Goal: Task Accomplishment & Management: Complete application form

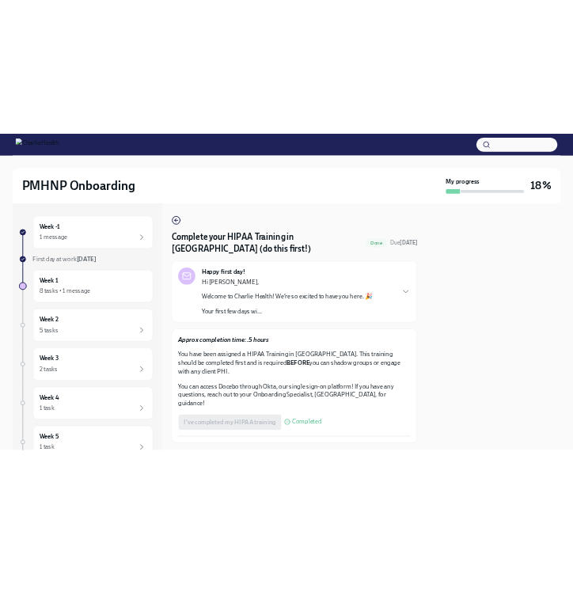
scroll to position [52, 0]
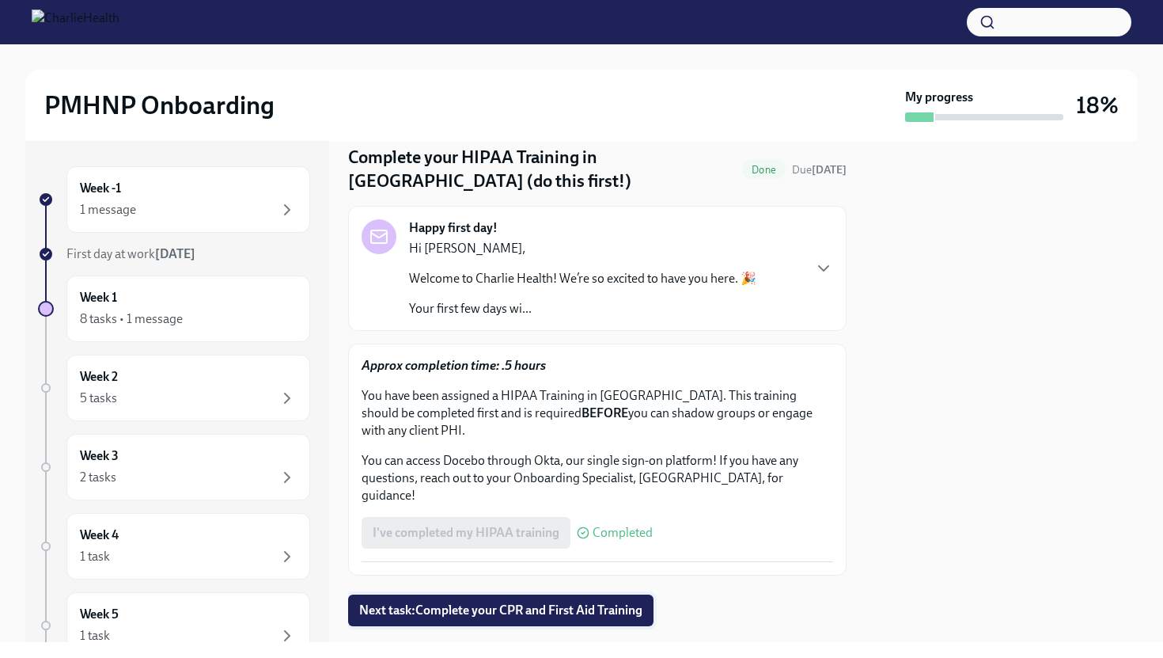
click at [587, 602] on span "Next task : Complete your CPR and First Aid Training" at bounding box center [500, 610] width 283 height 16
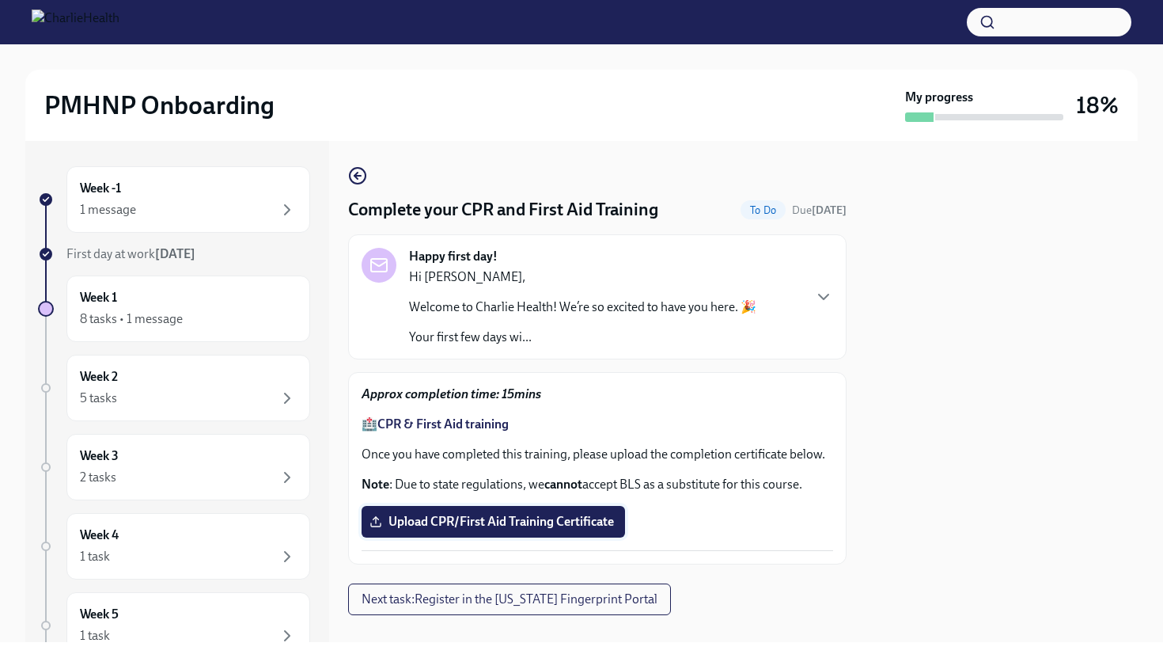
click at [466, 529] on span "Upload CPR/First Aid Training Certificate" at bounding box center [493, 522] width 241 height 16
click at [0, 0] on input "Upload CPR/First Aid Training Certificate" at bounding box center [0, 0] width 0 height 0
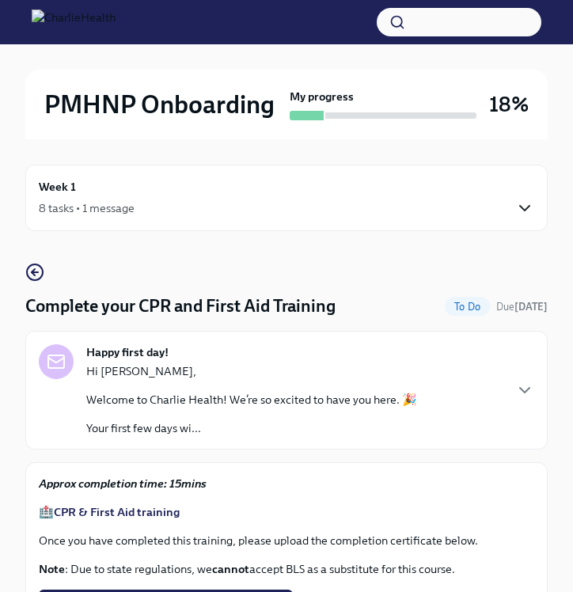
click at [522, 211] on icon "button" at bounding box center [524, 208] width 19 height 19
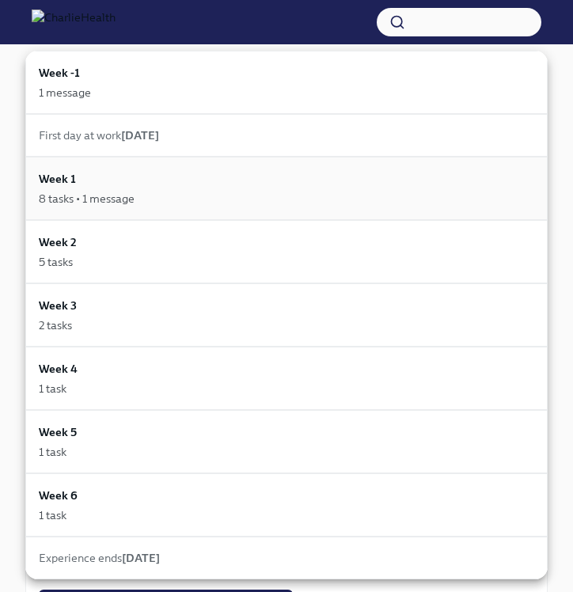
click at [482, 191] on div "8 tasks • 1 message" at bounding box center [286, 199] width 495 height 16
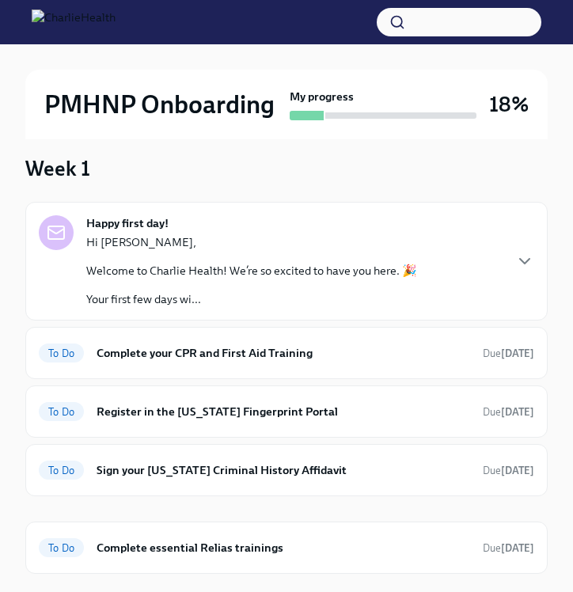
scroll to position [112, 0]
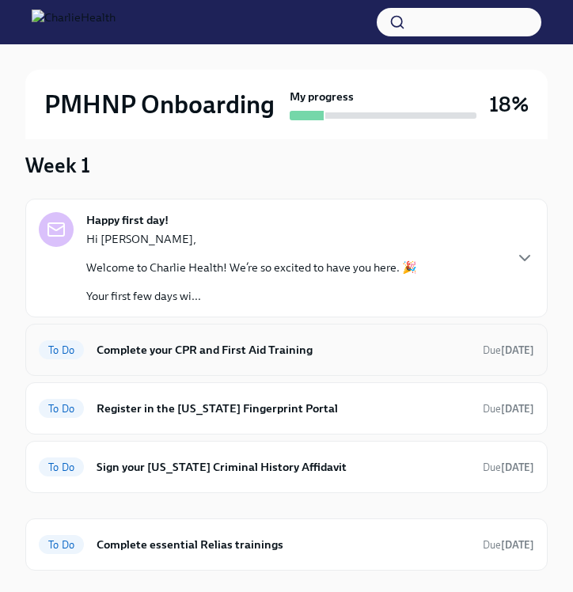
click at [275, 355] on h6 "Complete your CPR and First Aid Training" at bounding box center [284, 349] width 374 height 17
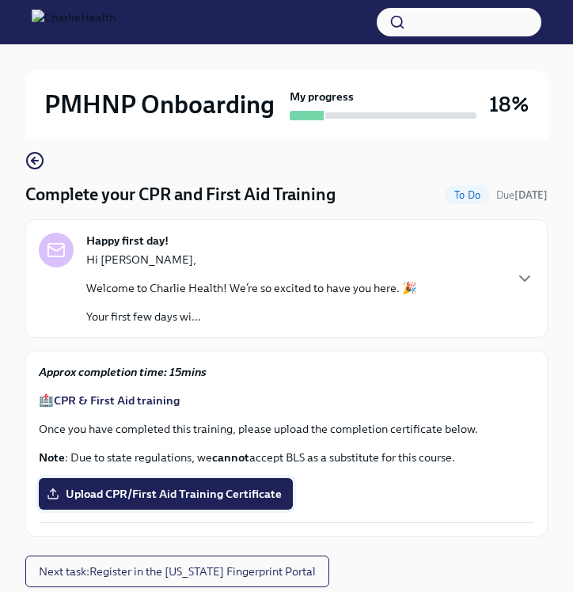
click at [150, 489] on span "Upload CPR/First Aid Training Certificate" at bounding box center [166, 494] width 232 height 16
click at [0, 0] on input "Upload CPR/First Aid Training Certificate" at bounding box center [0, 0] width 0 height 0
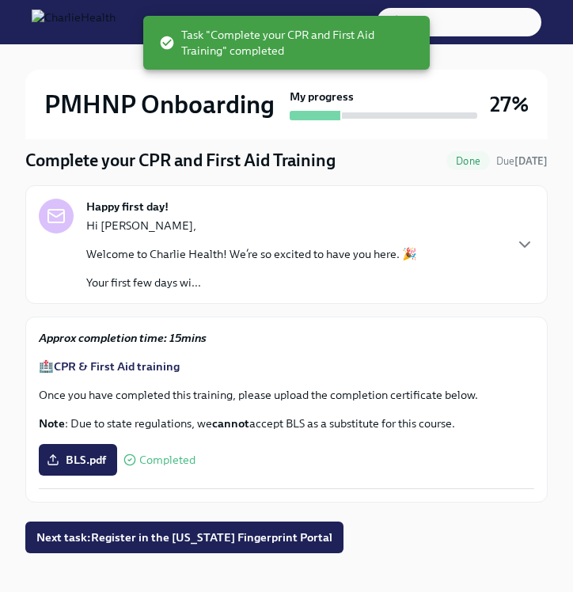
scroll to position [164, 0]
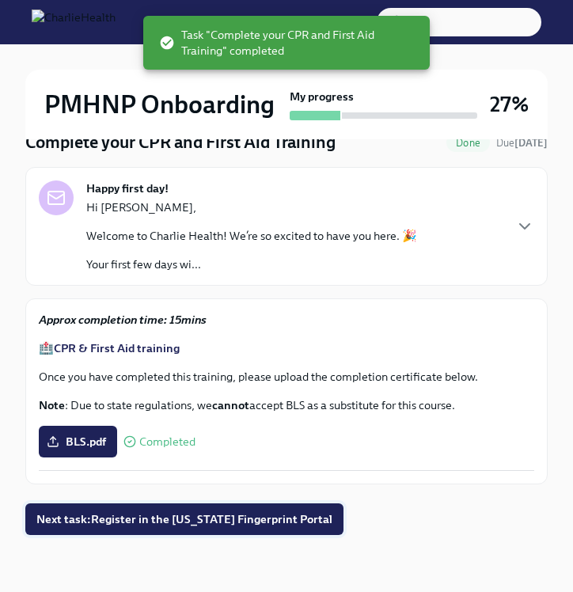
click at [258, 515] on span "Next task : Register in the Arizona Fingerprint Portal" at bounding box center [184, 519] width 296 height 16
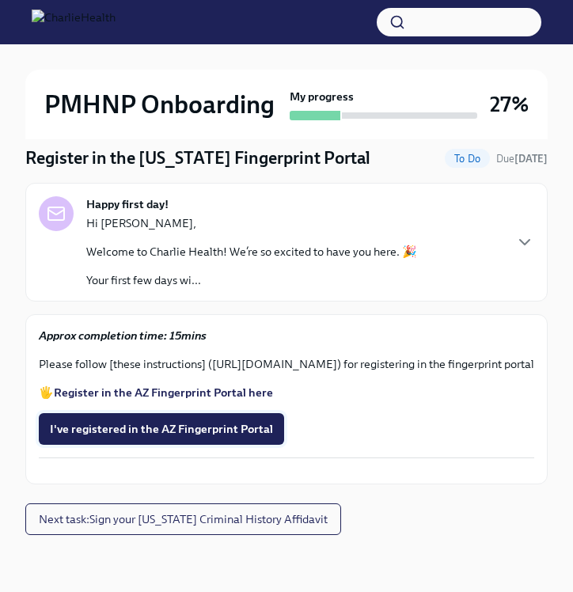
click at [229, 427] on span "I've registered in the AZ Fingerprint Portal" at bounding box center [161, 429] width 223 height 16
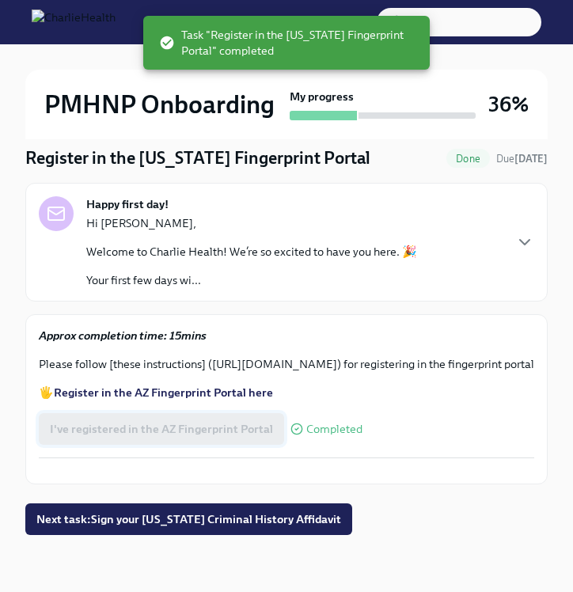
scroll to position [203, 0]
click at [206, 385] on strong "Register in the AZ Fingerprint Portal here" at bounding box center [163, 392] width 219 height 14
click at [298, 423] on div "Completed" at bounding box center [326, 429] width 72 height 13
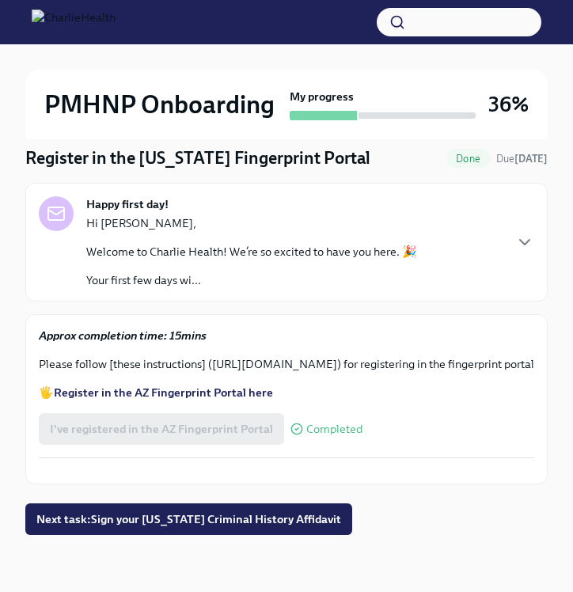
click at [167, 356] on p "Please follow [these instructions] (https://drive.google.com/file/d/1_v-pQyFPFT…" at bounding box center [286, 364] width 495 height 16
drag, startPoint x: 328, startPoint y: 326, endPoint x: 110, endPoint y: 309, distance: 219.1
click at [110, 356] on p "Please follow [these instructions] (https://drive.google.com/file/d/1_v-pQyFPFT…" at bounding box center [286, 364] width 495 height 16
click at [329, 344] on div "Approx completion time: 15mins Please follow [these instructions] (https://driv…" at bounding box center [286, 364] width 495 height 73
drag, startPoint x: 320, startPoint y: 326, endPoint x: 212, endPoint y: 313, distance: 108.5
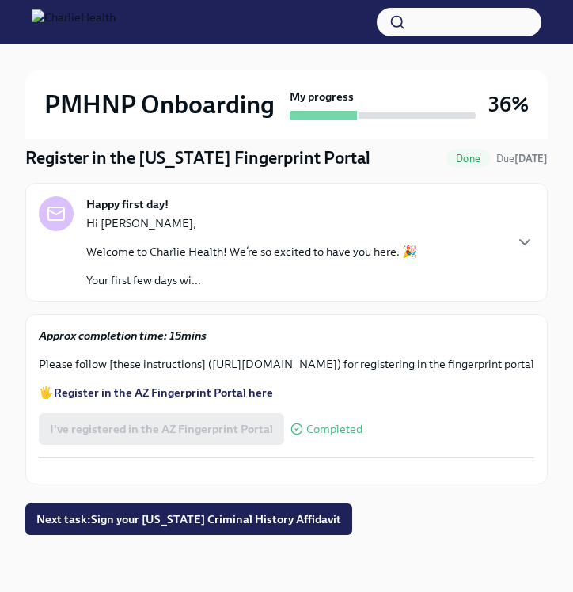
click at [211, 356] on p "Please follow [these instructions] (https://drive.google.com/file/d/1_v-pQyFPFT…" at bounding box center [286, 364] width 495 height 16
copy p "https://drive.google.com/file/d/1_v-pQyFPFT1OjXbc_1XAKbdCa1LHP4iO/view?usp=shar…"
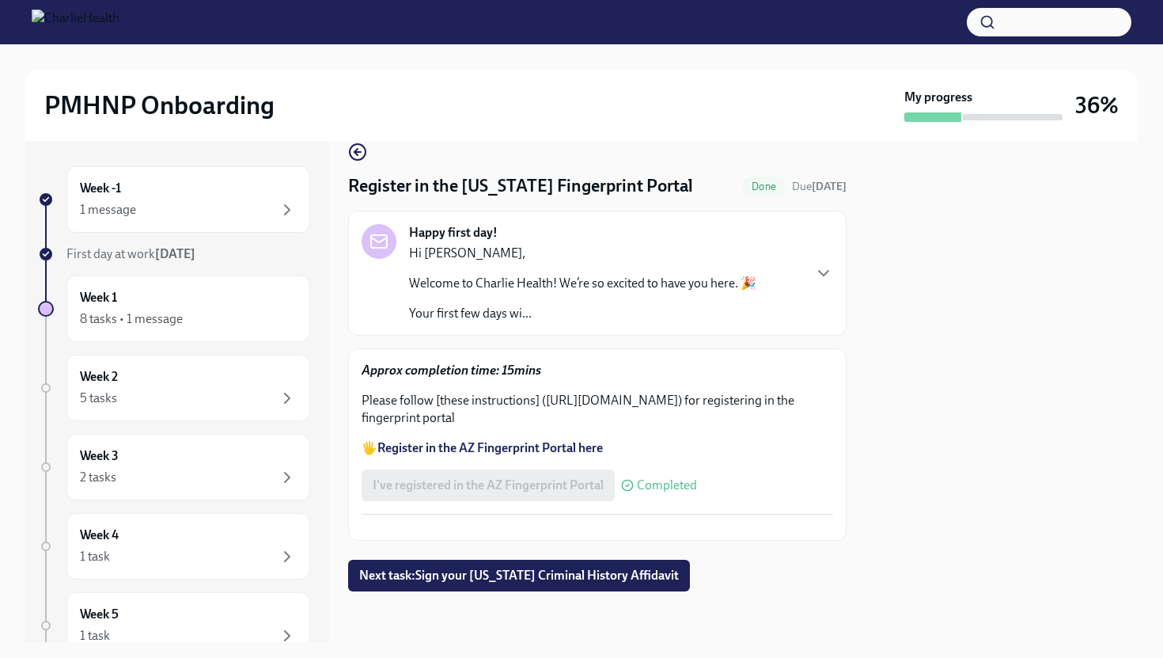
scroll to position [79, 0]
click at [528, 580] on span "Next task : Sign your [US_STATE] Criminal History Affidavit" at bounding box center [519, 575] width 320 height 16
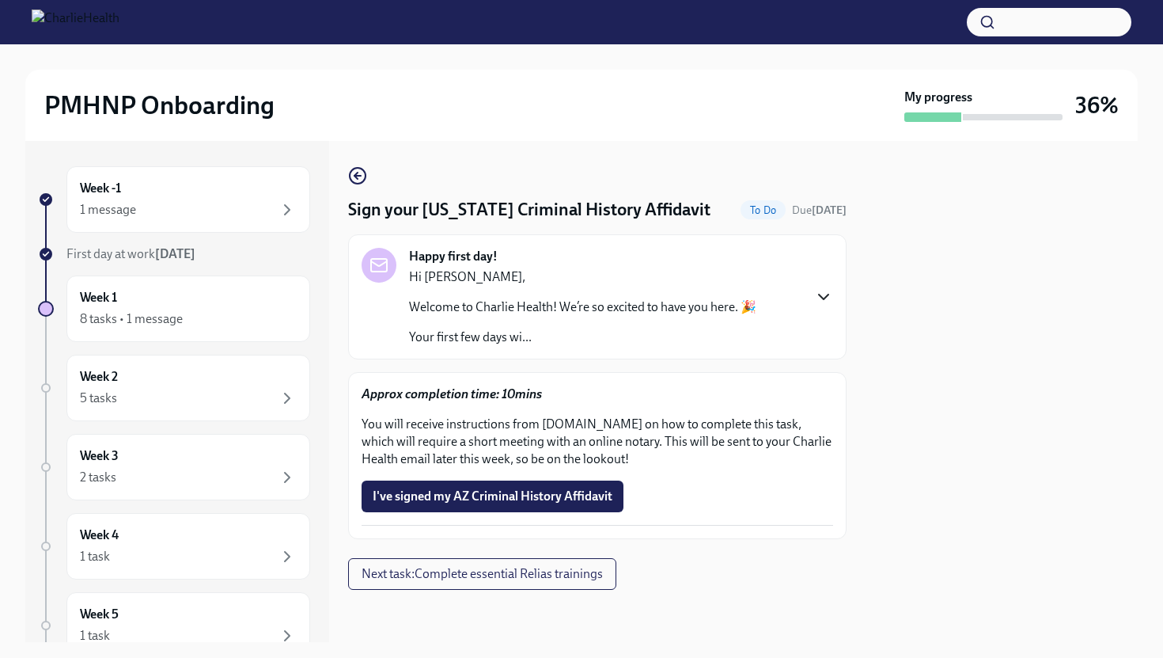
click at [825, 296] on icon "button" at bounding box center [823, 296] width 19 height 19
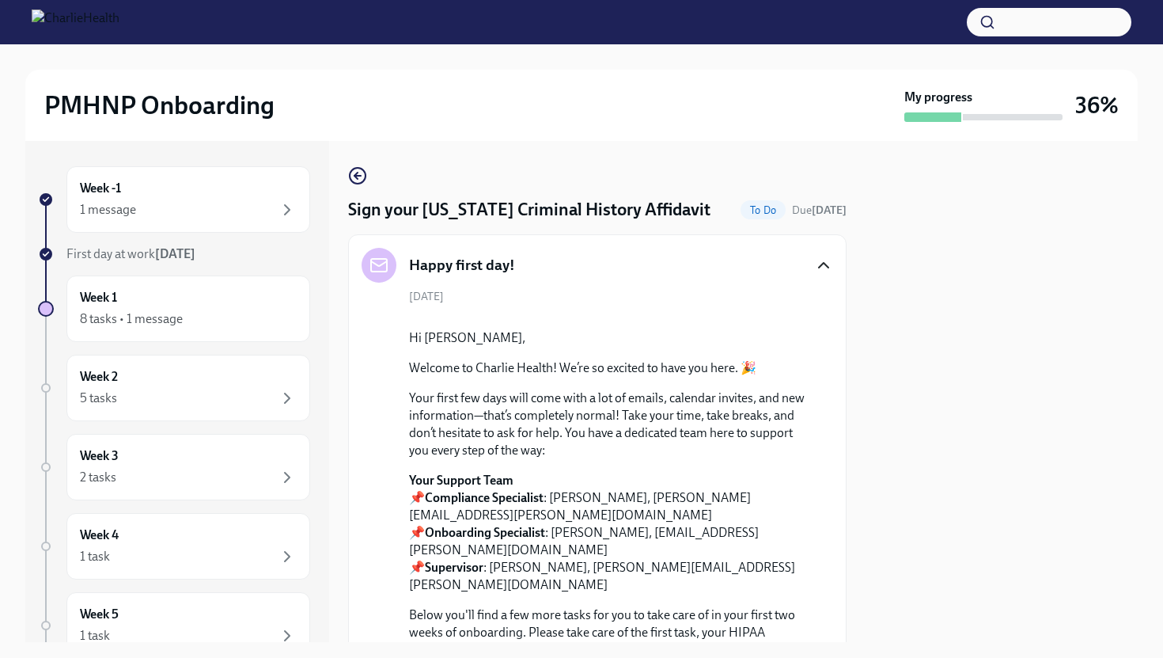
click at [862, 300] on div "Week -1 1 message First day at work Aug 18th Week 1 8 tasks • 1 message Week 2 …" at bounding box center [581, 391] width 1113 height 501
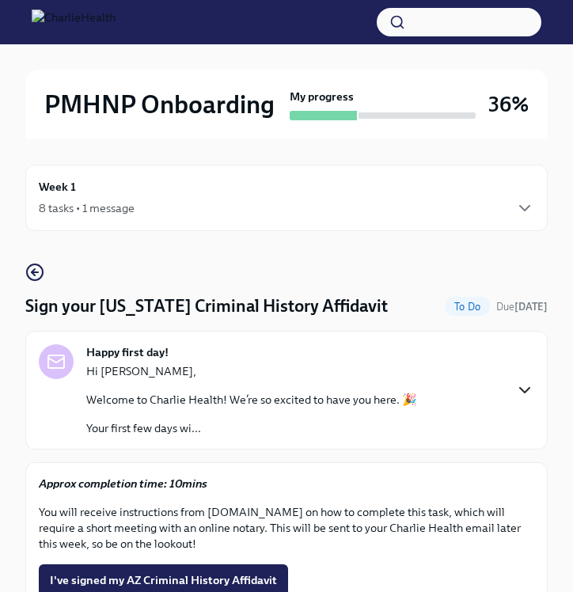
click at [529, 393] on icon "button" at bounding box center [524, 390] width 19 height 19
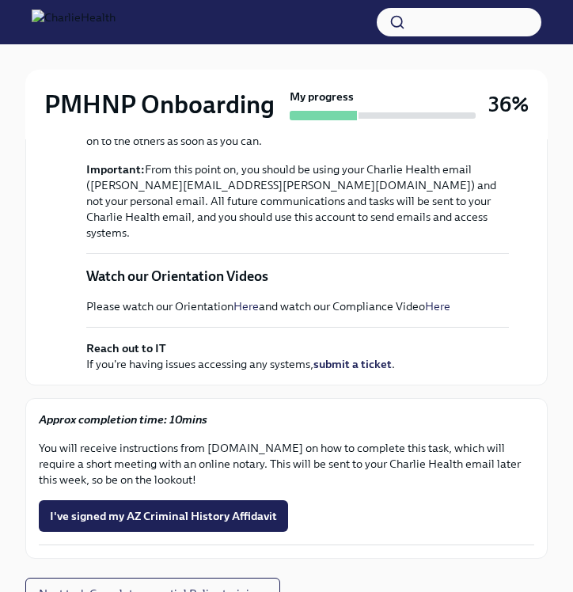
scroll to position [582, 0]
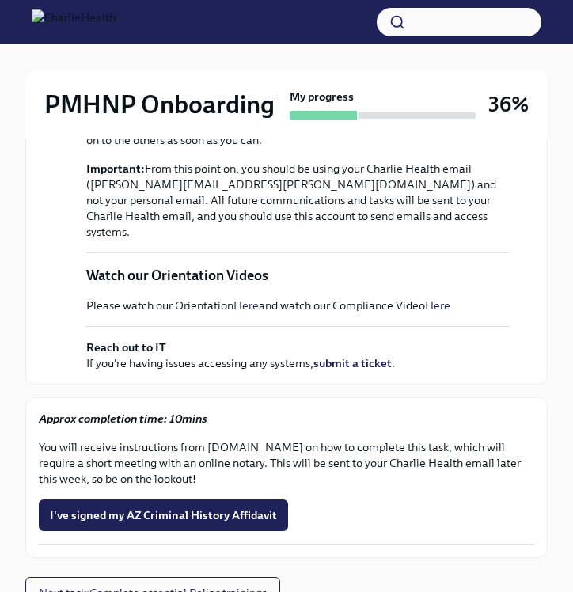
click at [244, 313] on link "Here" at bounding box center [245, 305] width 25 height 14
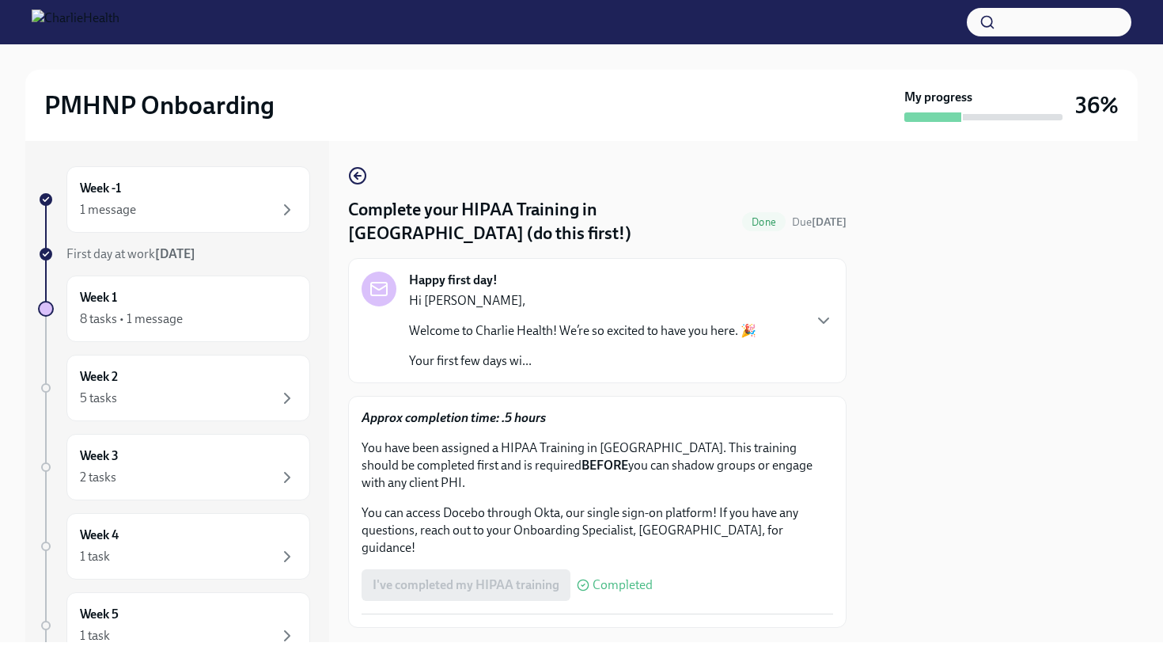
scroll to position [52, 0]
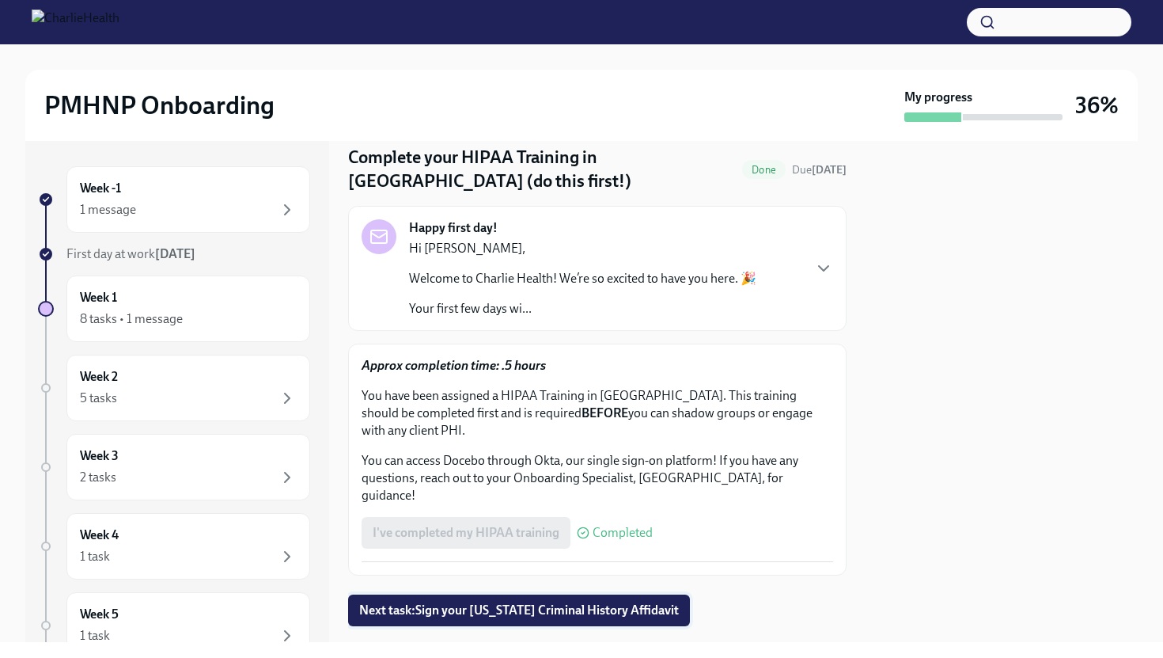
click at [628, 602] on span "Next task : Sign your [US_STATE] Criminal History Affidavit" at bounding box center [519, 610] width 320 height 16
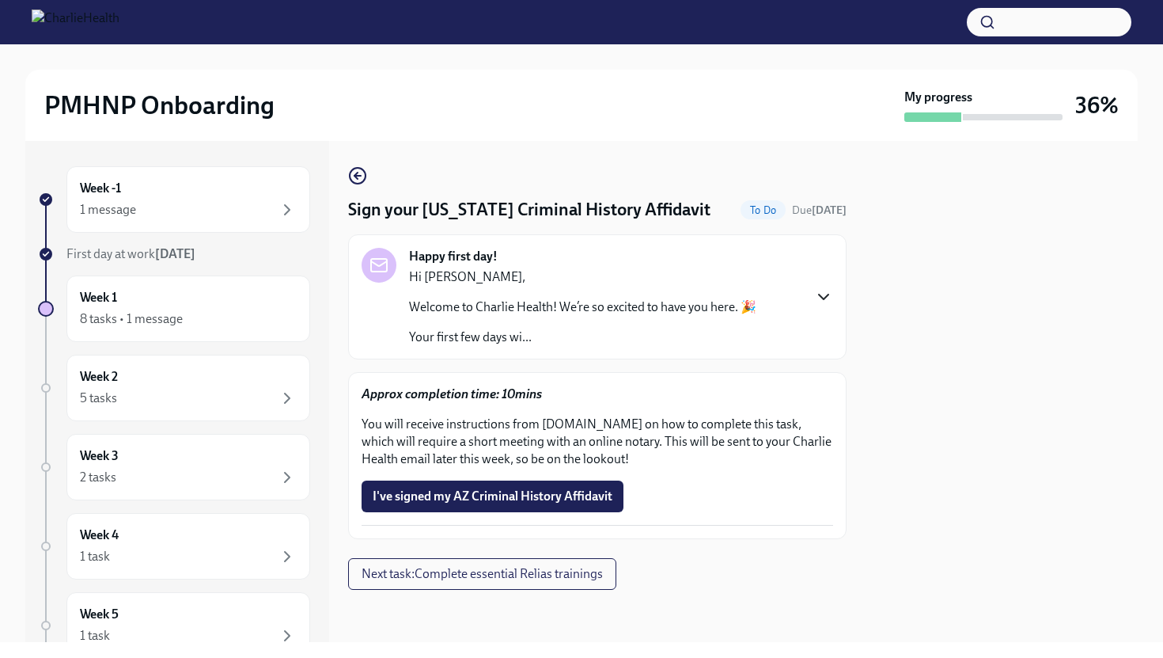
click at [821, 294] on icon "button" at bounding box center [823, 296] width 19 height 19
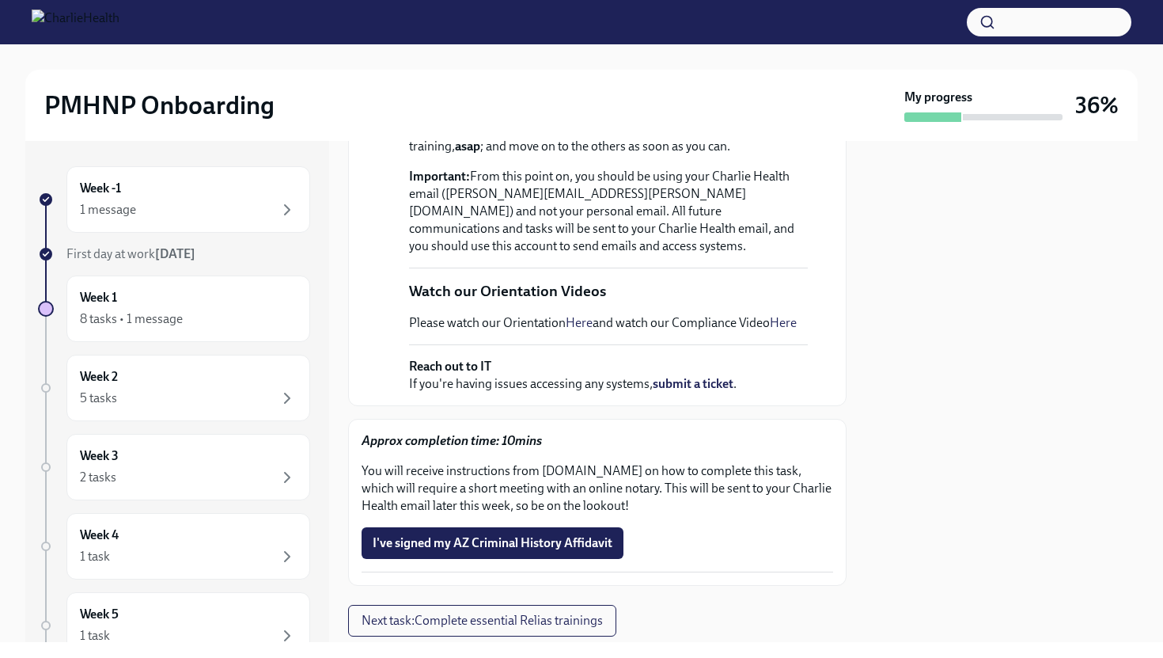
scroll to position [533, 0]
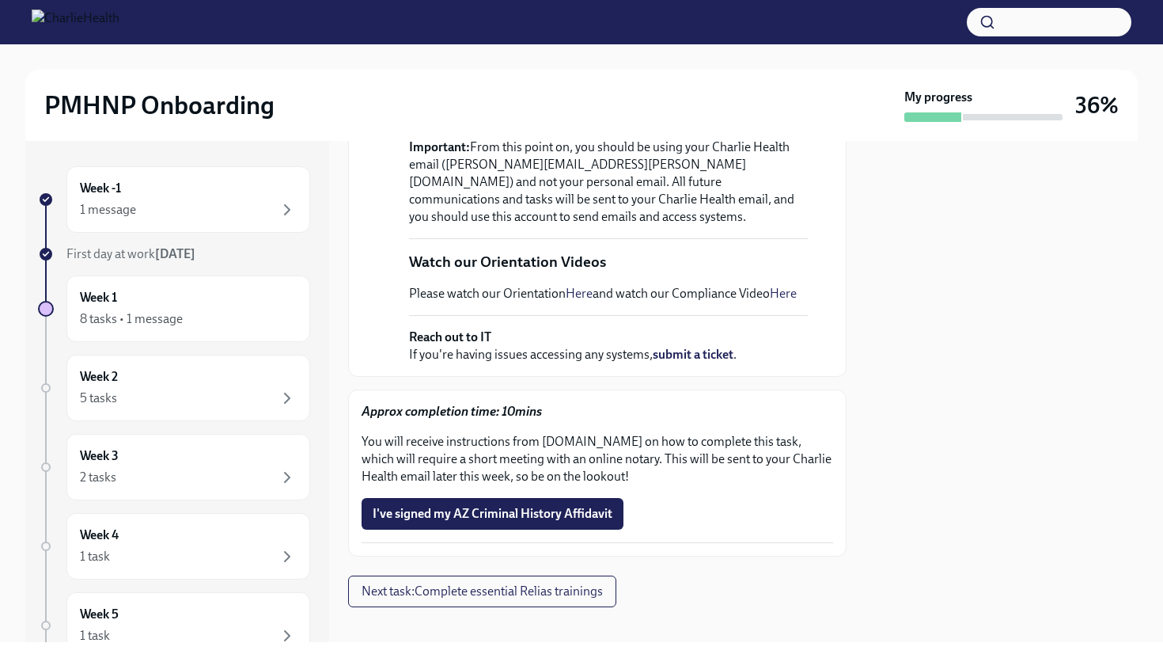
click at [792, 301] on link "Here" at bounding box center [783, 293] width 27 height 15
click at [938, 242] on div at bounding box center [1002, 391] width 272 height 501
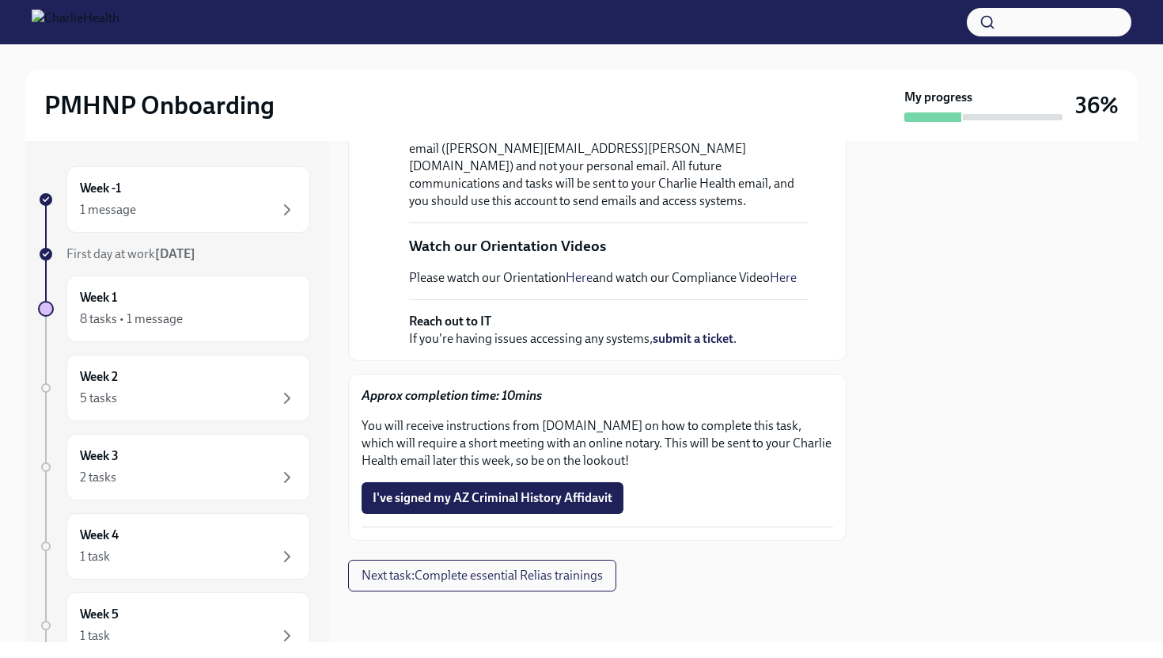
scroll to position [682, 0]
click at [590, 495] on span "I've signed my AZ Criminal History Affidavit" at bounding box center [493, 498] width 240 height 16
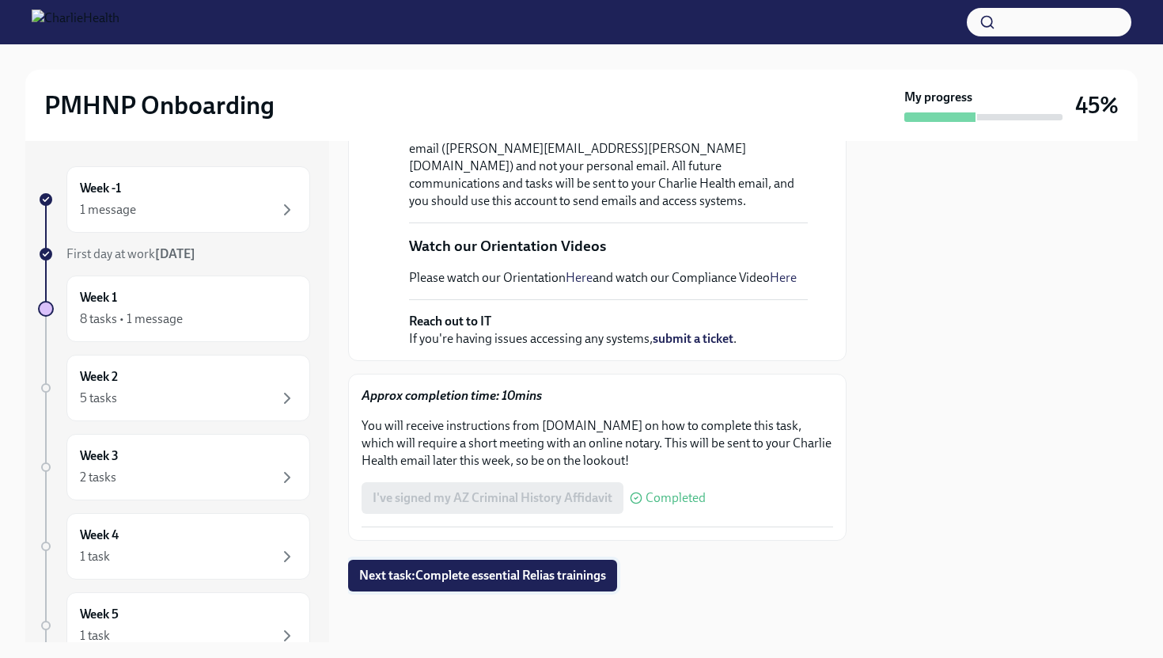
click at [484, 573] on span "Next task : Complete essential Relias trainings" at bounding box center [482, 575] width 247 height 16
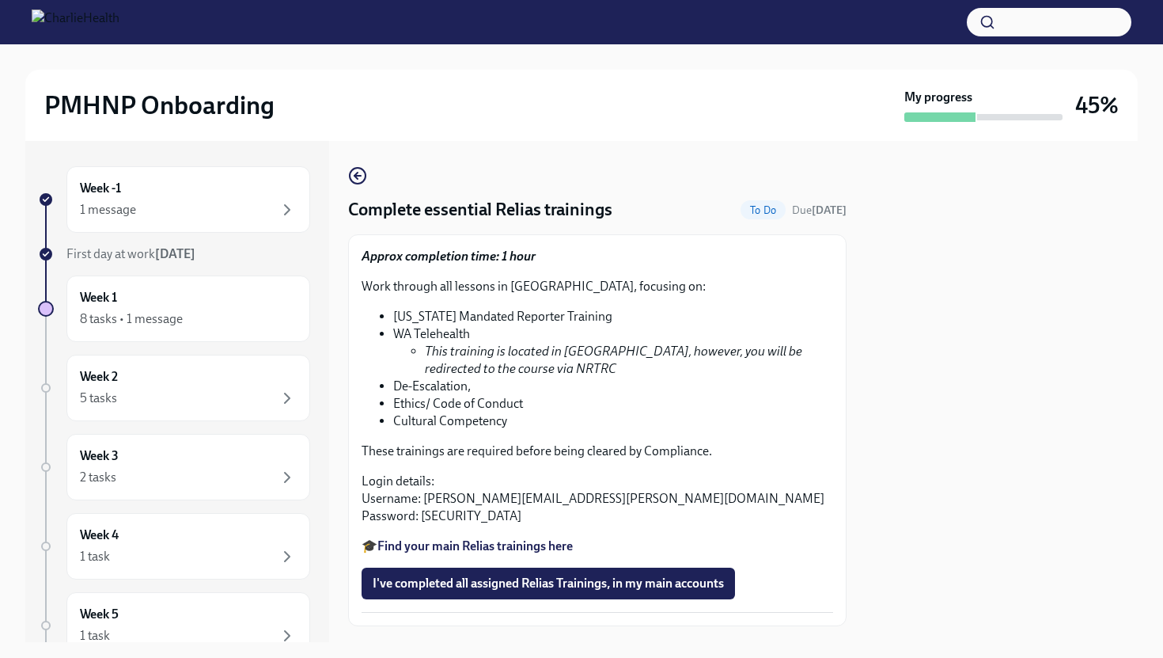
click at [484, 546] on strong "Find your main Relias trainings here" at bounding box center [474, 545] width 195 height 15
click at [226, 385] on div "Week 2 5 tasks" at bounding box center [188, 388] width 217 height 40
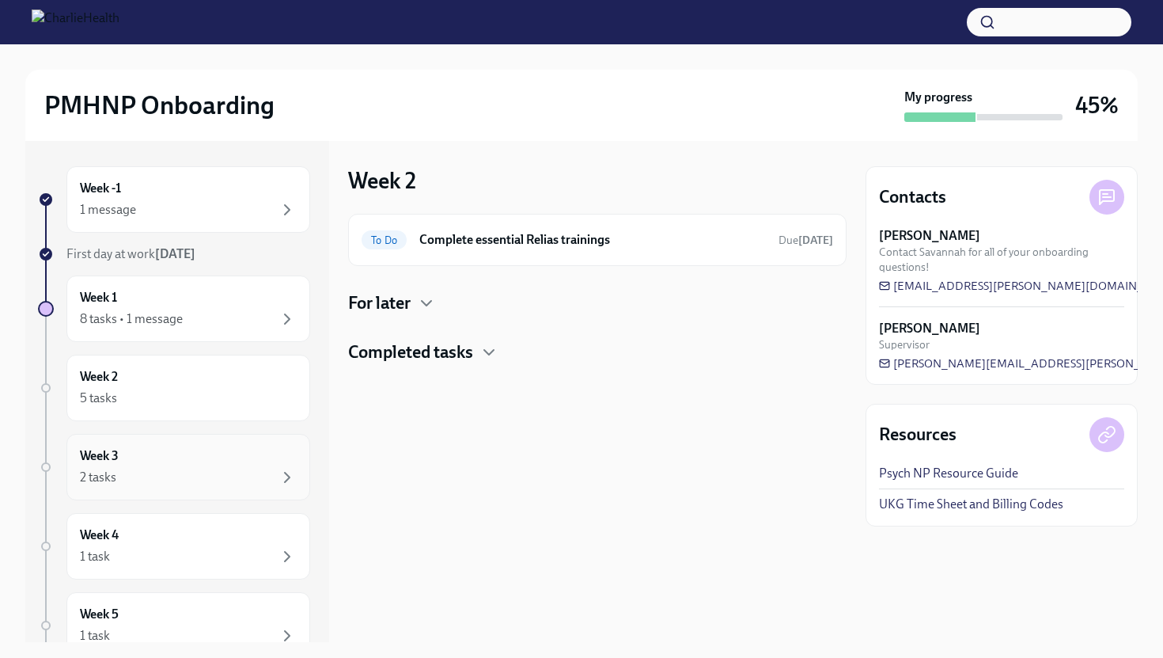
click at [225, 466] on div "Week 3 2 tasks" at bounding box center [188, 467] width 217 height 40
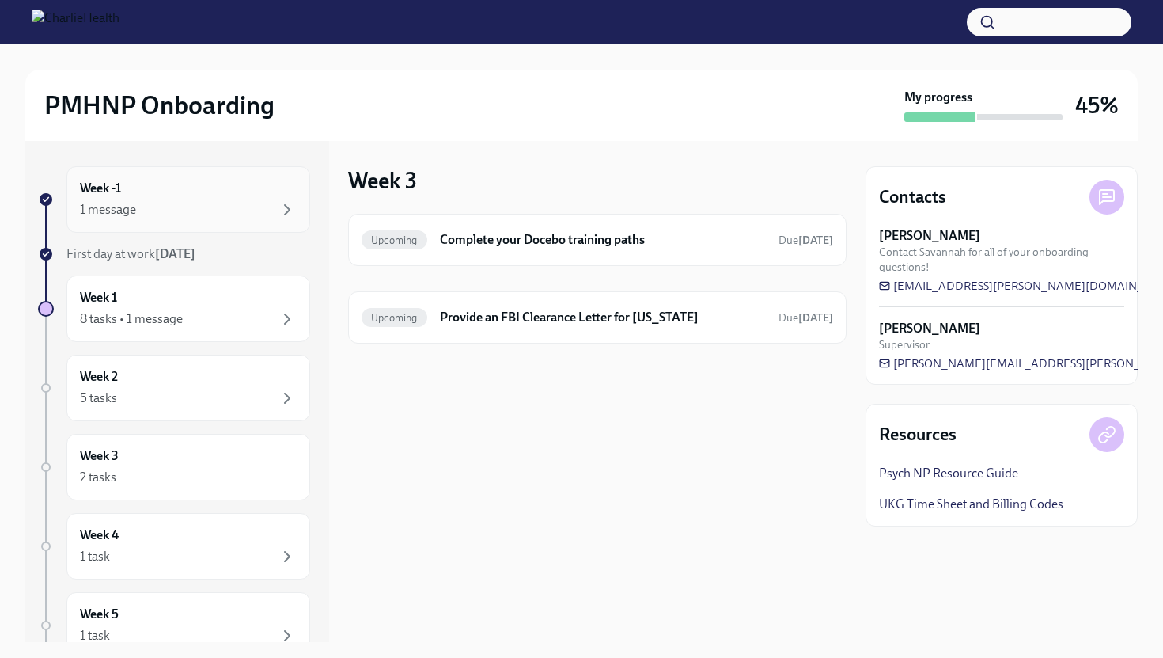
click at [205, 206] on div "1 message" at bounding box center [188, 209] width 217 height 19
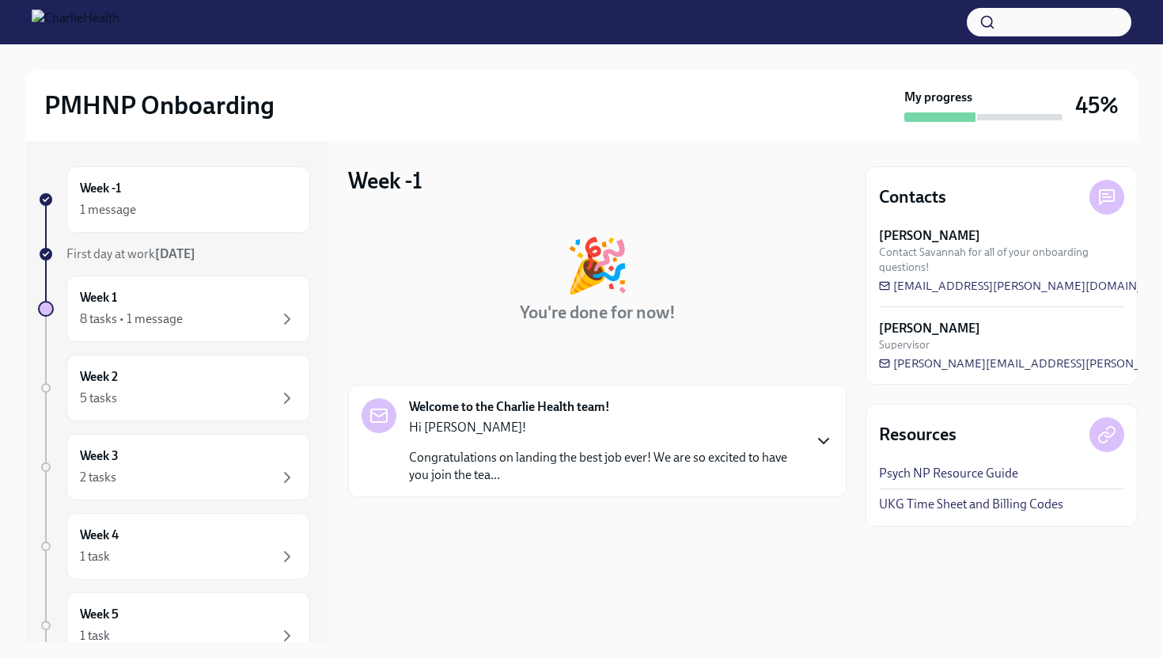
click at [831, 436] on icon "button" at bounding box center [823, 440] width 19 height 19
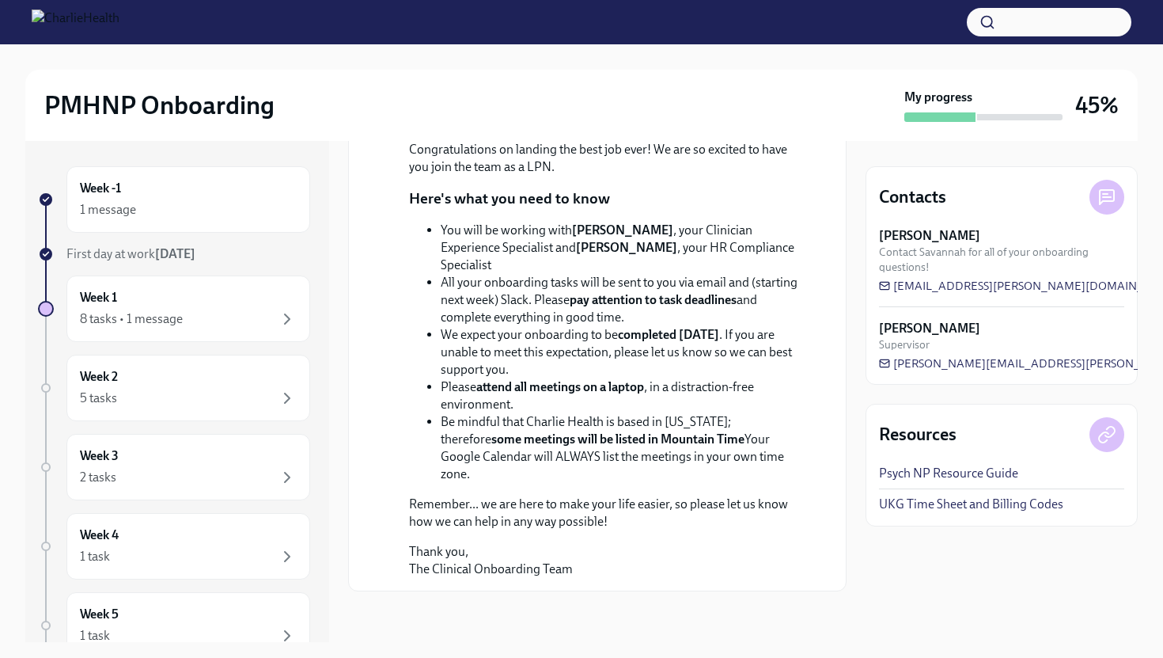
scroll to position [465, 0]
click at [252, 320] on div "8 tasks • 1 message" at bounding box center [188, 318] width 217 height 19
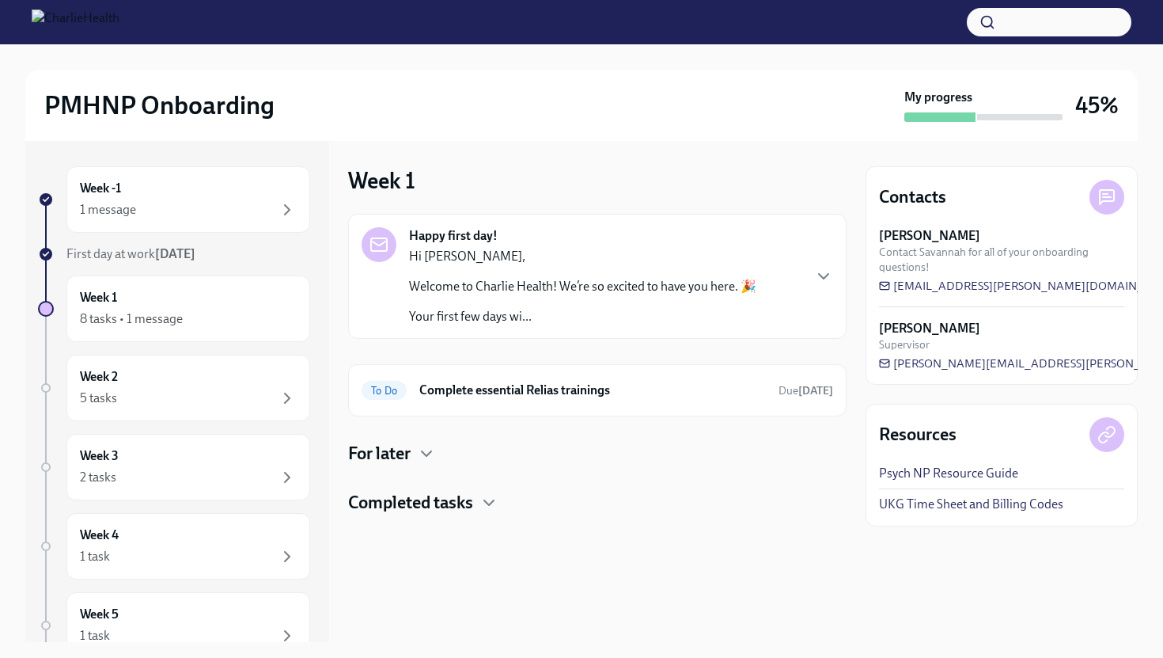
click at [844, 277] on div "Happy first day! Hi [PERSON_NAME], Welcome to Charlie Health! We’re so excited …" at bounding box center [597, 276] width 499 height 125
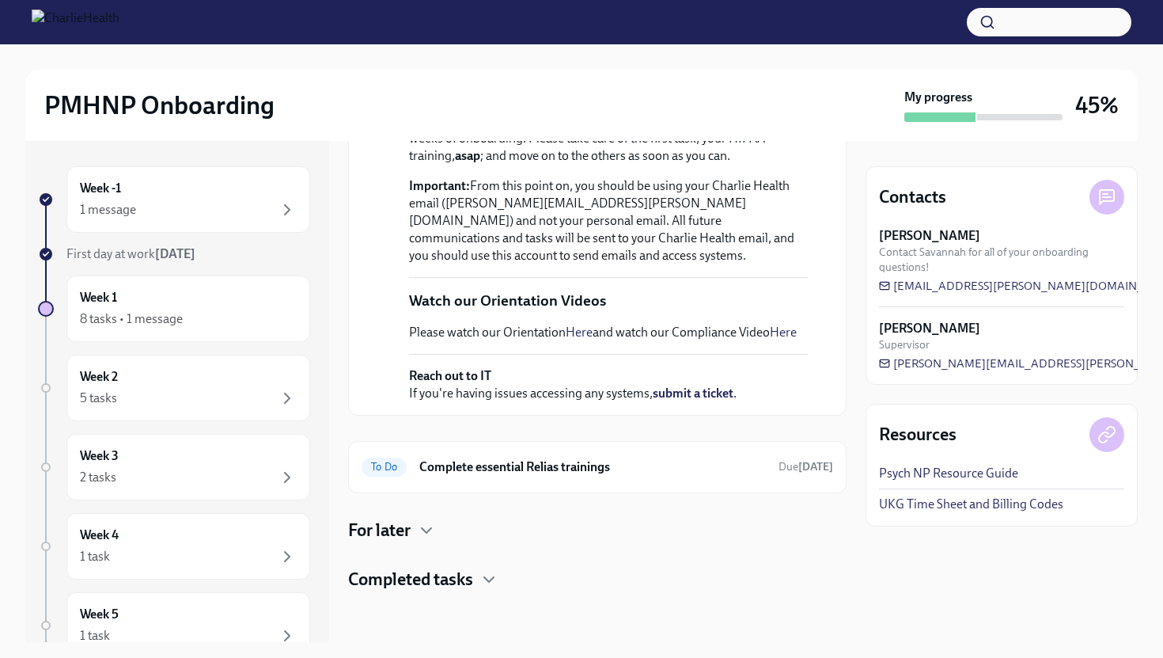
scroll to position [606, 0]
click at [581, 474] on h6 "Complete essential Relias trainings" at bounding box center [592, 466] width 347 height 17
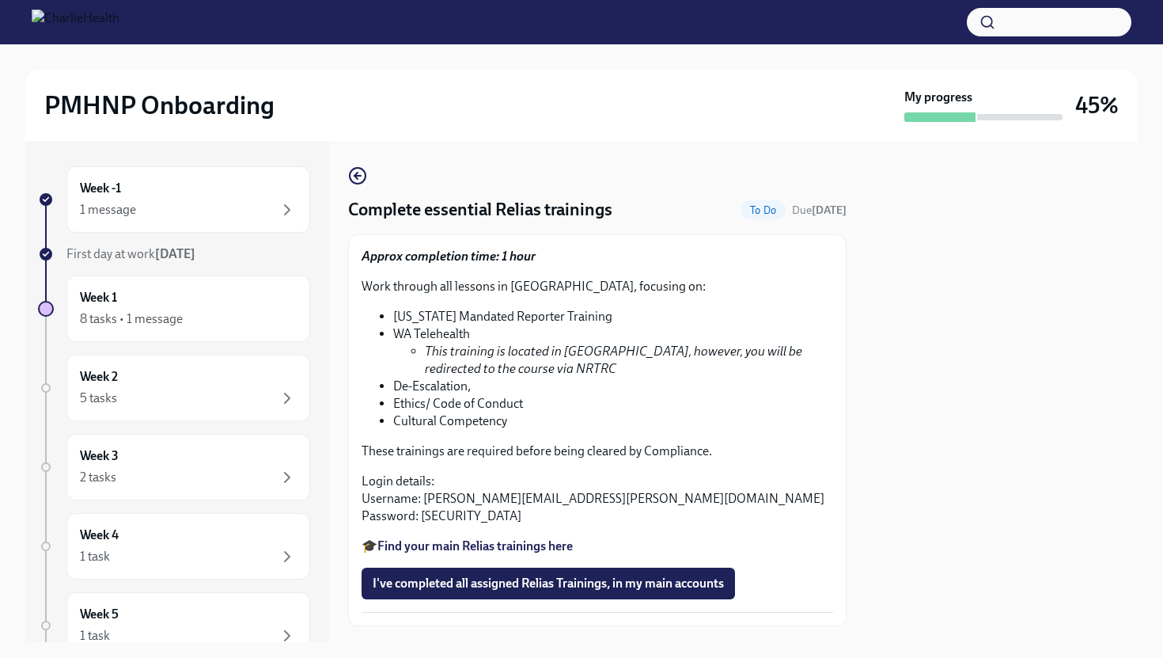
scroll to position [35, 0]
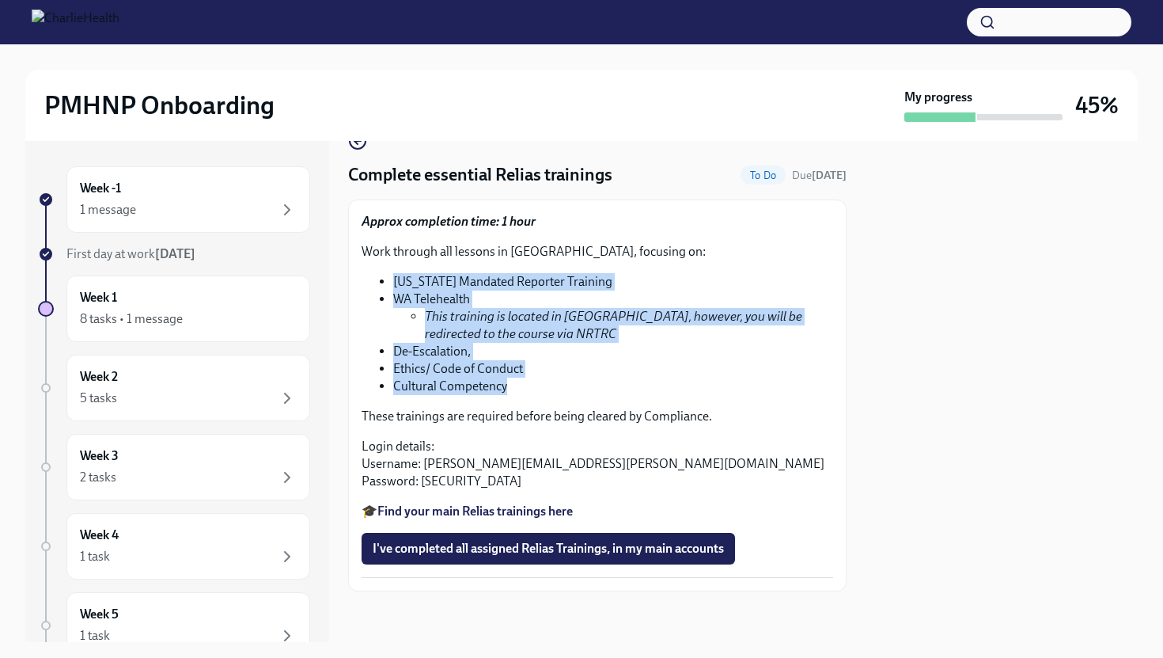
drag, startPoint x: 517, startPoint y: 384, endPoint x: 362, endPoint y: 272, distance: 190.4
click at [362, 272] on div "Approx completion time: 1 hour Work through all lessons in [GEOGRAPHIC_DATA], f…" at bounding box center [598, 366] width 472 height 307
copy ul "[US_STATE] Mandated Reporter Training WA Telehealth This training is located in…"
click at [544, 517] on strong "Find your main Relias trainings here" at bounding box center [474, 510] width 195 height 15
